Goal: Information Seeking & Learning: Stay updated

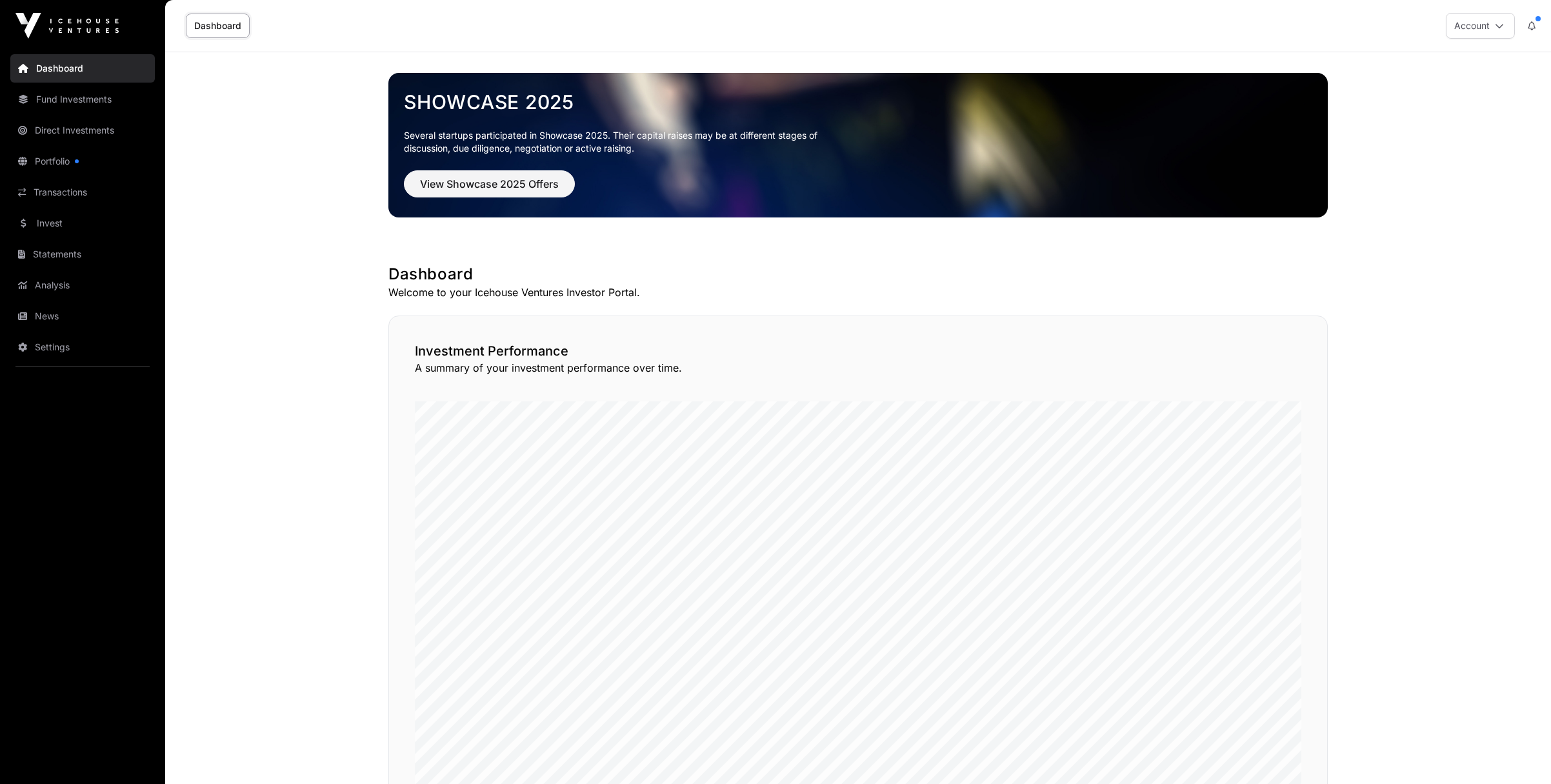
click at [74, 94] on link "Fund Investments" at bounding box center [83, 99] width 145 height 29
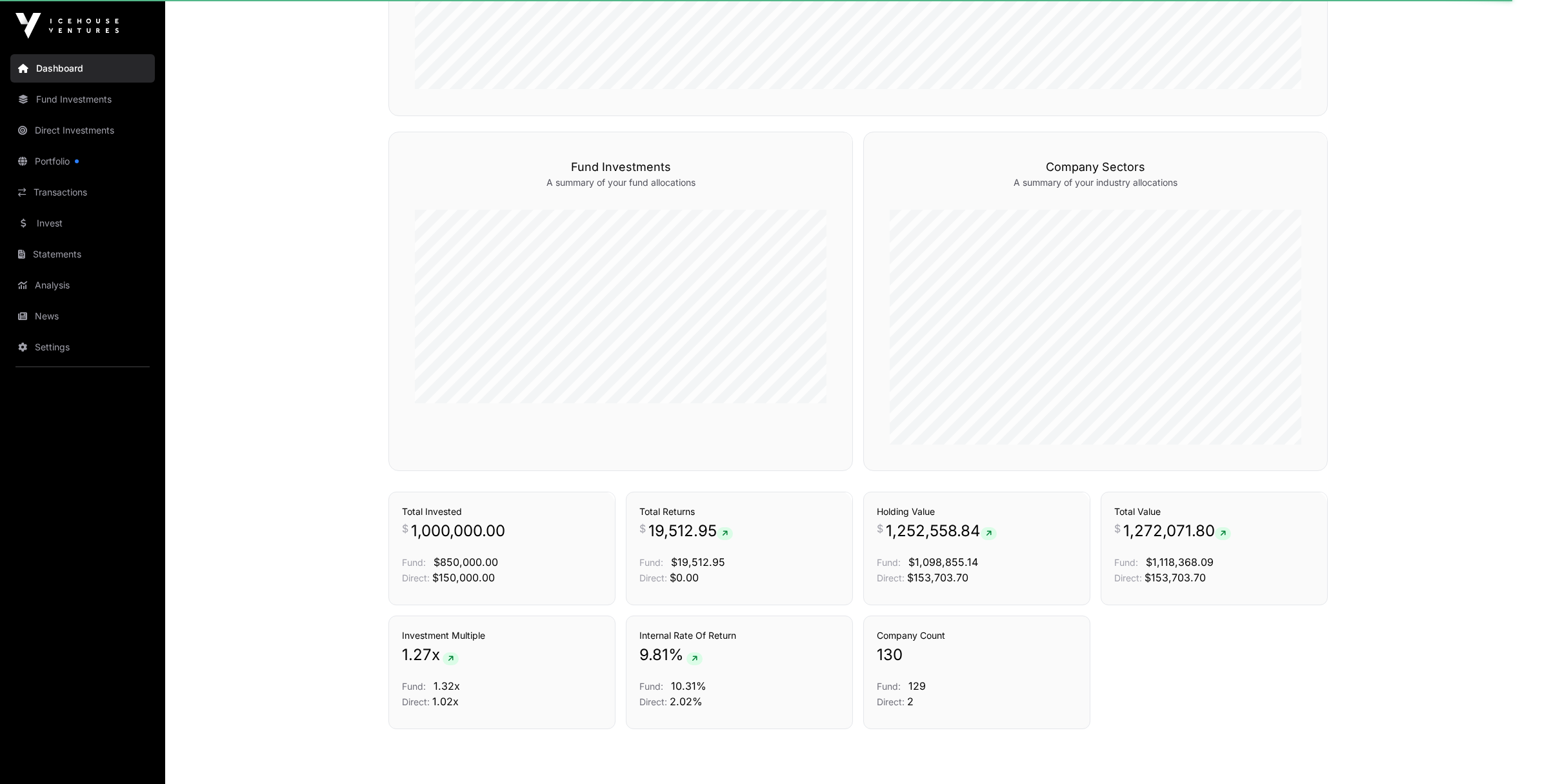
scroll to position [712, 0]
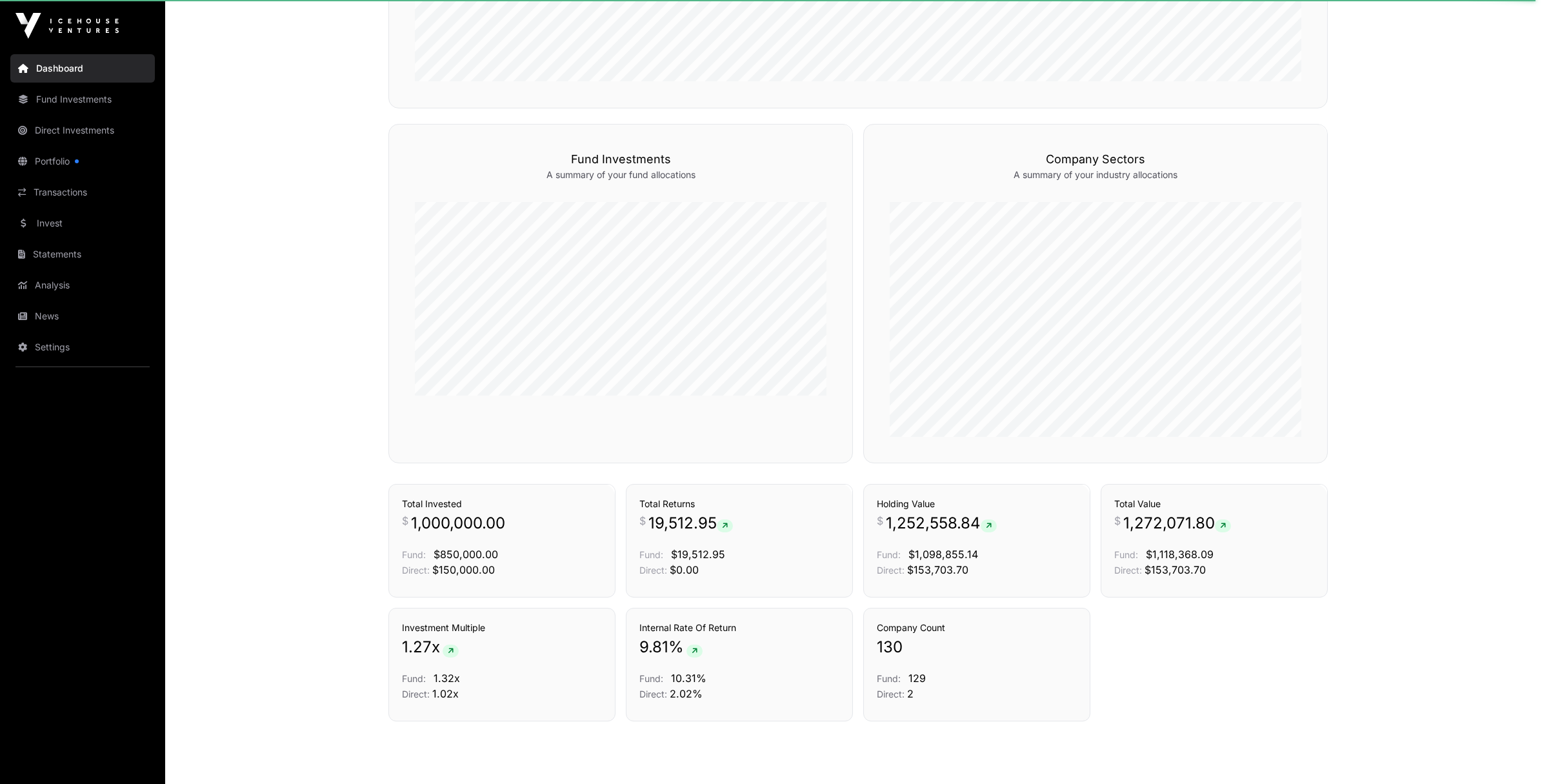
click at [760, 399] on div "Funds Fund Investments A summary of your fund allocations" at bounding box center [620, 294] width 465 height 340
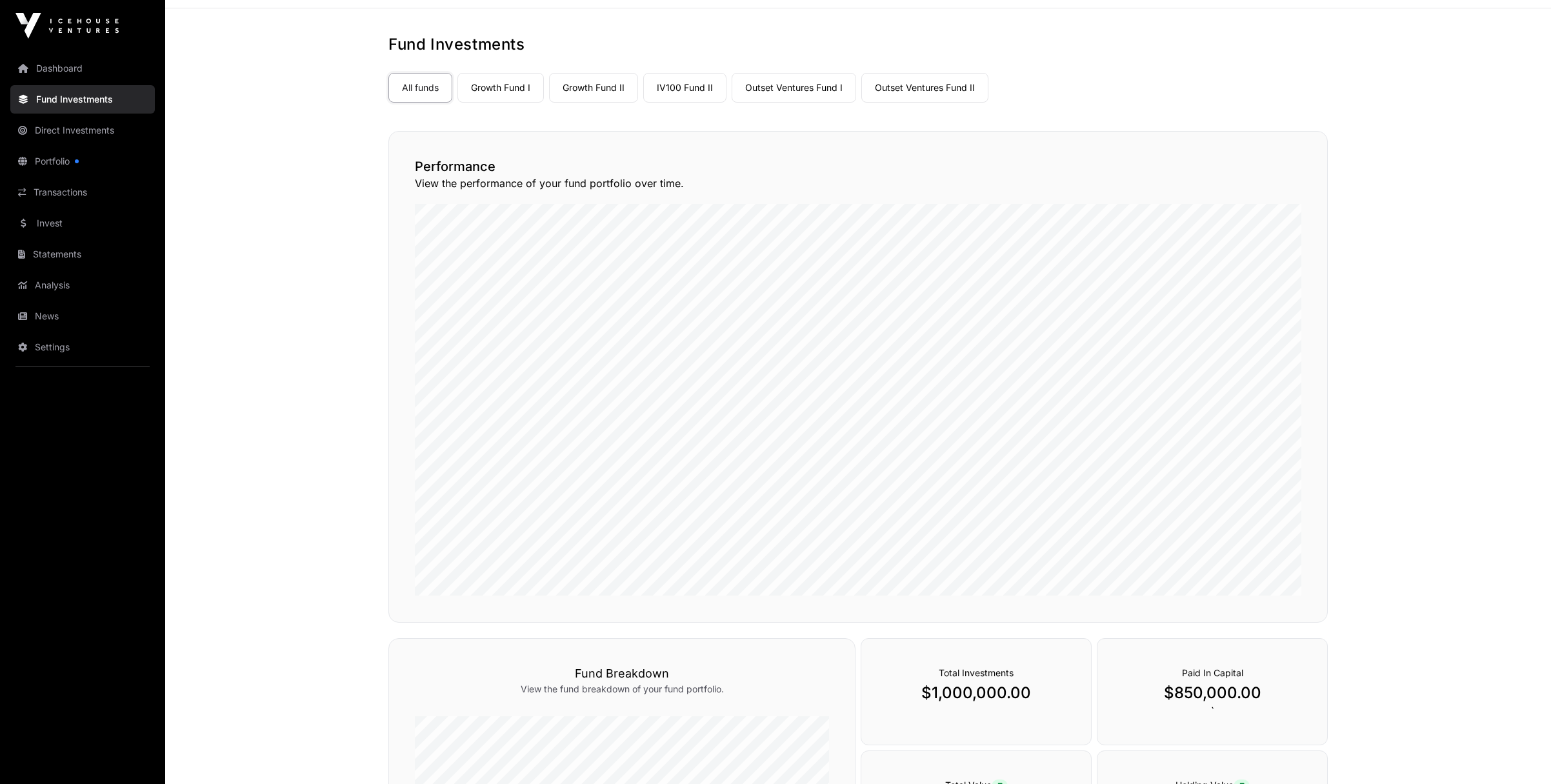
scroll to position [49, 0]
click at [56, 217] on link "Invest" at bounding box center [83, 223] width 145 height 29
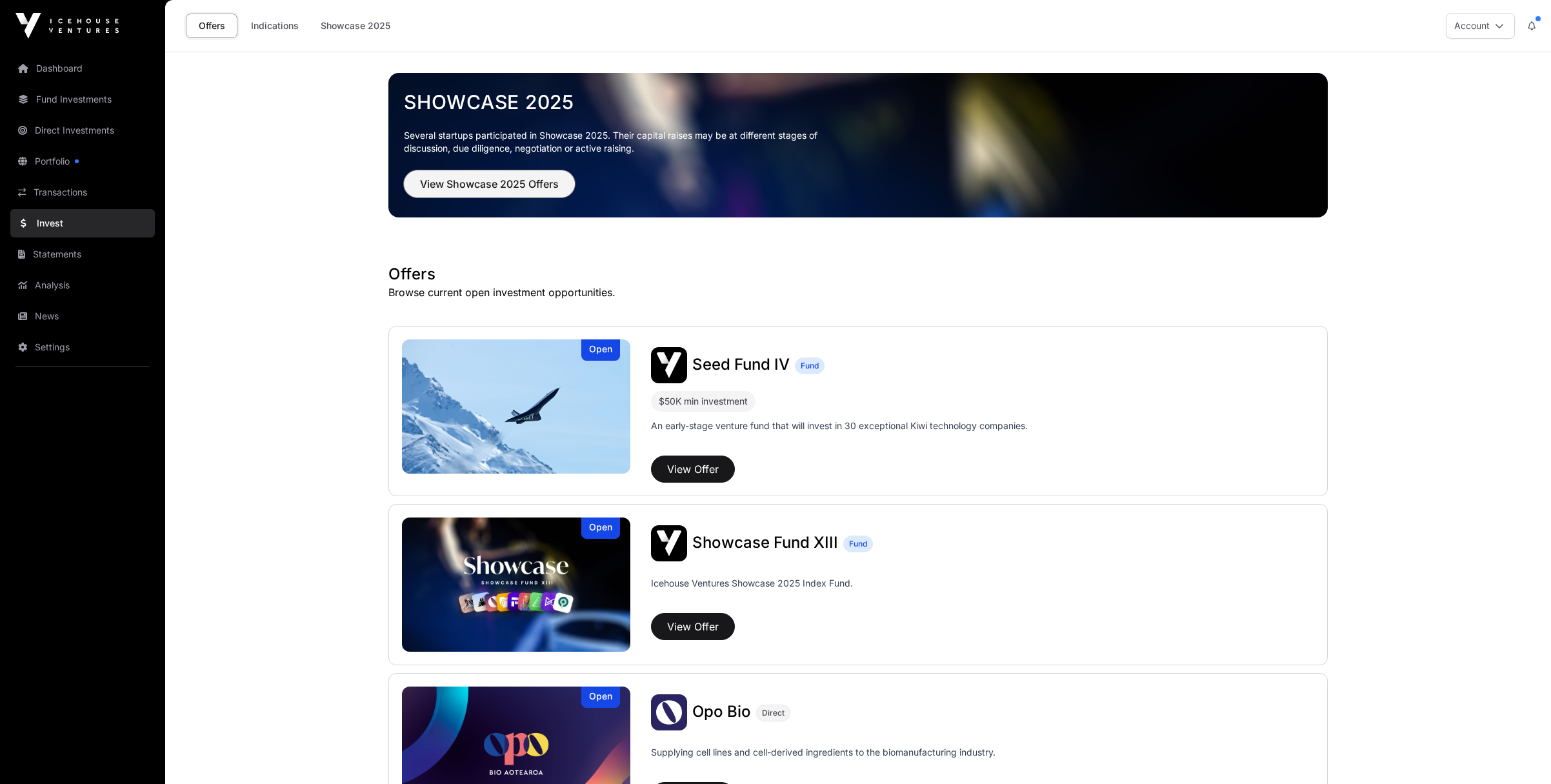
click at [452, 191] on span "View Showcase 2025 Offers" at bounding box center [488, 184] width 138 height 15
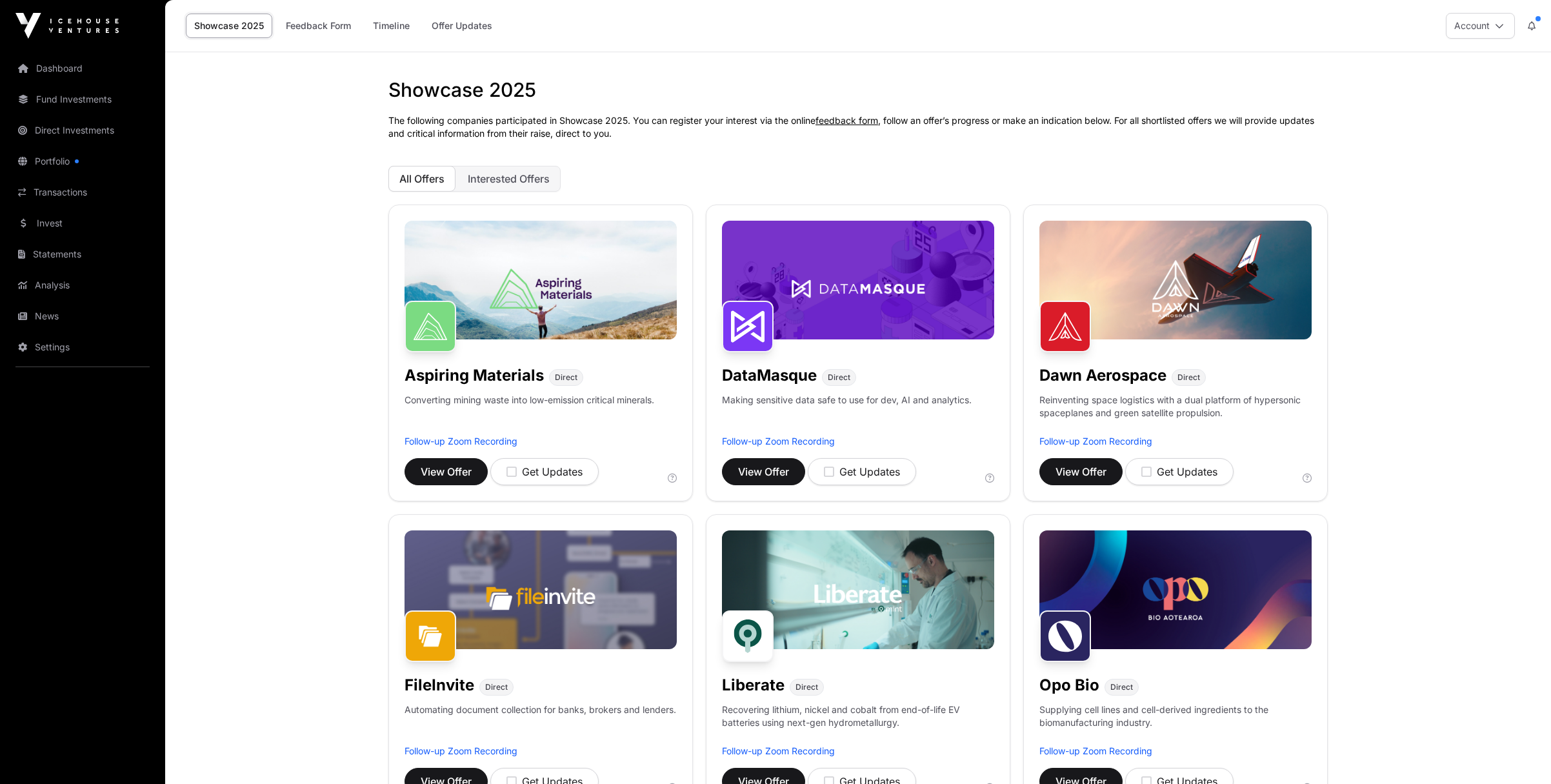
click at [460, 27] on link "Offer Updates" at bounding box center [462, 26] width 77 height 25
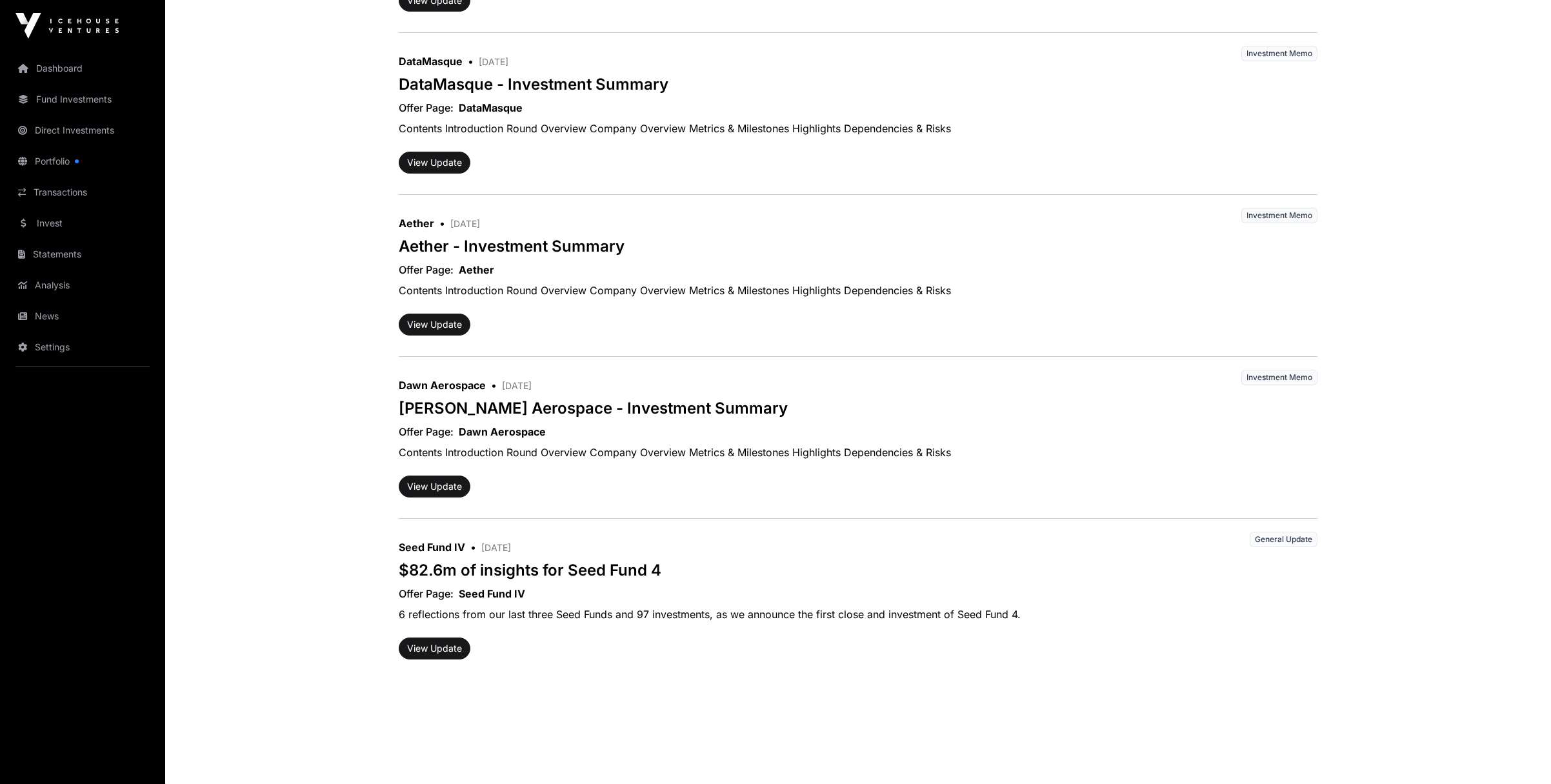
scroll to position [2612, 0]
